Goal: Find contact information: Find contact information

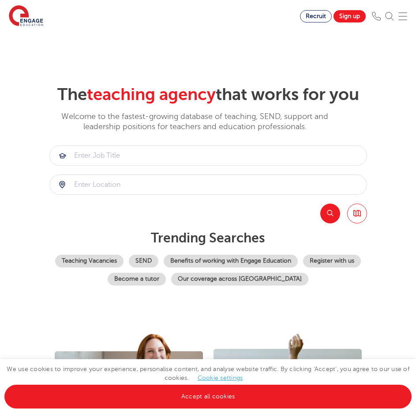
click at [407, 20] on img at bounding box center [402, 16] width 9 height 9
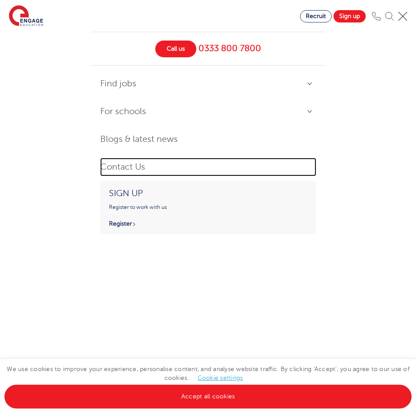
click at [144, 170] on link "Contact Us" at bounding box center [208, 167] width 216 height 19
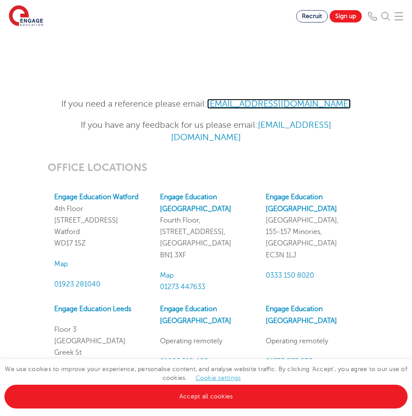
scroll to position [790, 0]
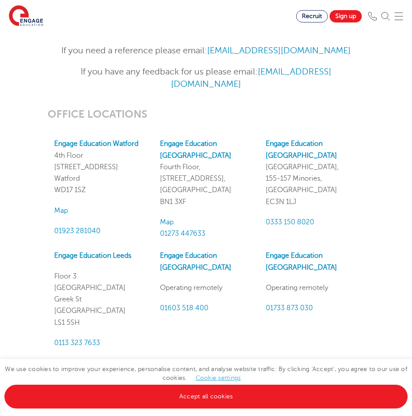
click at [124, 204] on div "Engage Education Watford [STREET_ADDRESS] Map 01923 281040" at bounding box center [101, 187] width 106 height 99
drag, startPoint x: 54, startPoint y: 154, endPoint x: 86, endPoint y: 157, distance: 31.9
click at [86, 157] on p "Engage Education Watford 4th Floor 45 Clarendon Road Watford WD17 1SZ" at bounding box center [100, 167] width 93 height 58
copy p "4th Floor"
click at [68, 169] on p "Engage Education Watford 4th Floor 45 Clarendon Road Watford WD17 1SZ" at bounding box center [100, 167] width 93 height 58
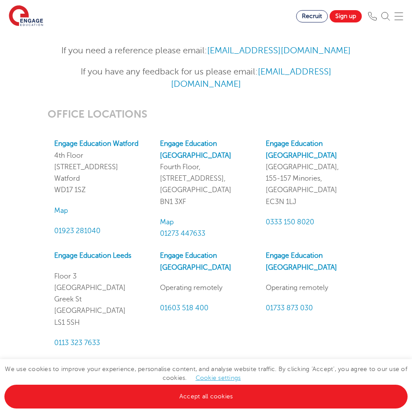
drag, startPoint x: 53, startPoint y: 166, endPoint x: 127, endPoint y: 167, distance: 74.1
click at [127, 167] on div "Engage Education Watford 4th Floor 45 Clarendon Road Watford WD17 1SZ Map 01923…" at bounding box center [101, 187] width 106 height 99
copy p "45 Clarendon Road"
drag, startPoint x: 79, startPoint y: 178, endPoint x: 52, endPoint y: 178, distance: 27.4
click at [52, 178] on div "Engage Education Watford 4th Floor 45 Clarendon Road Watford WD17 1SZ Map 01923…" at bounding box center [101, 187] width 106 height 99
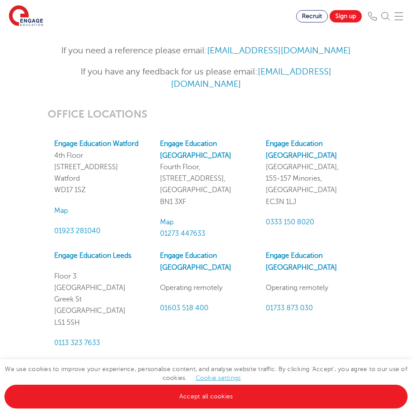
copy p "Watford"
drag, startPoint x: 89, startPoint y: 188, endPoint x: 55, endPoint y: 190, distance: 34.0
click at [55, 190] on p "Engage Education Watford 4th Floor 45 Clarendon Road Watford WD17 1SZ" at bounding box center [100, 167] width 93 height 58
copy p "WD17 1SZ"
